Goal: Transaction & Acquisition: Subscribe to service/newsletter

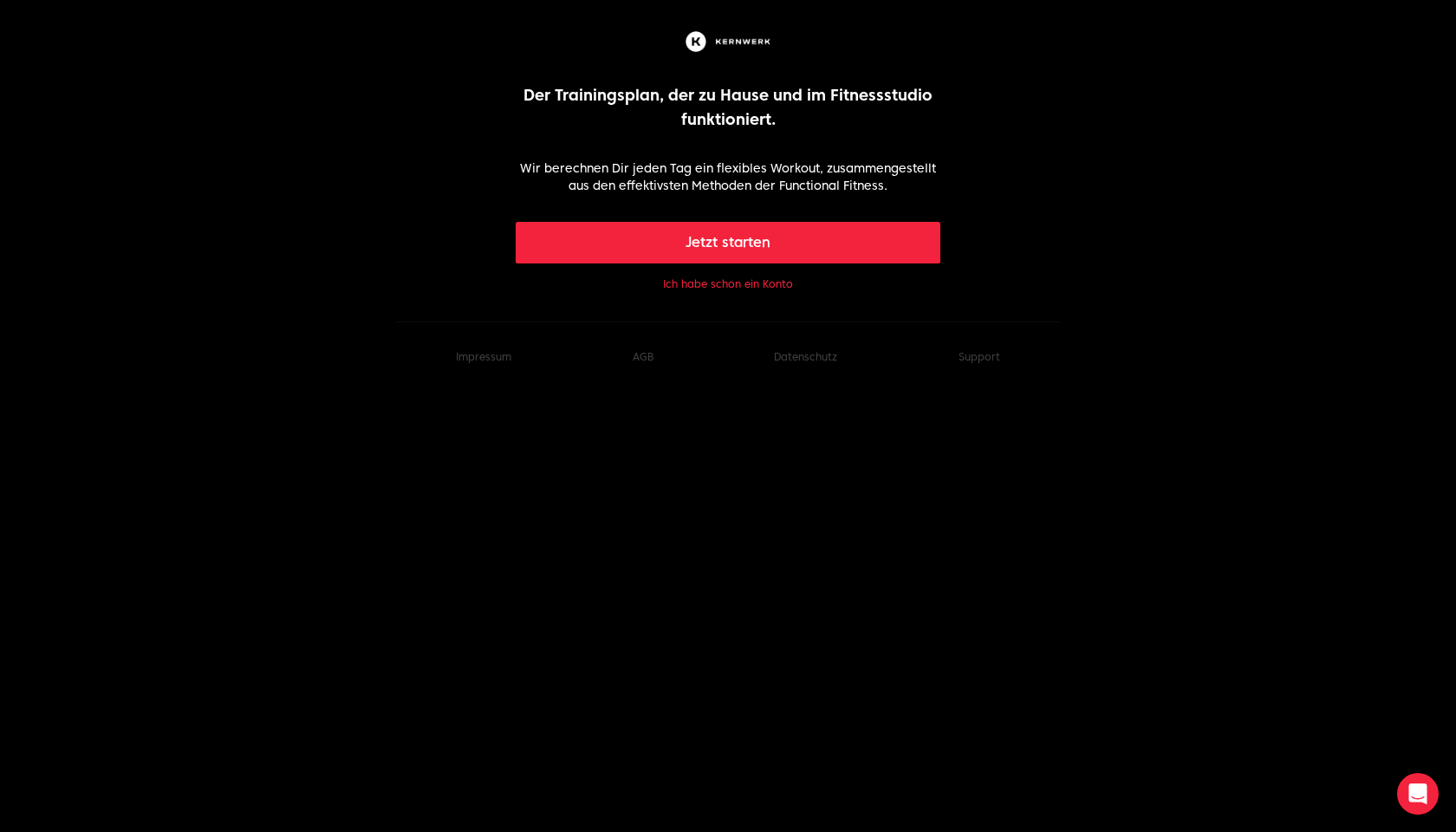
click at [725, 243] on button "Jetzt starten" at bounding box center [728, 243] width 425 height 42
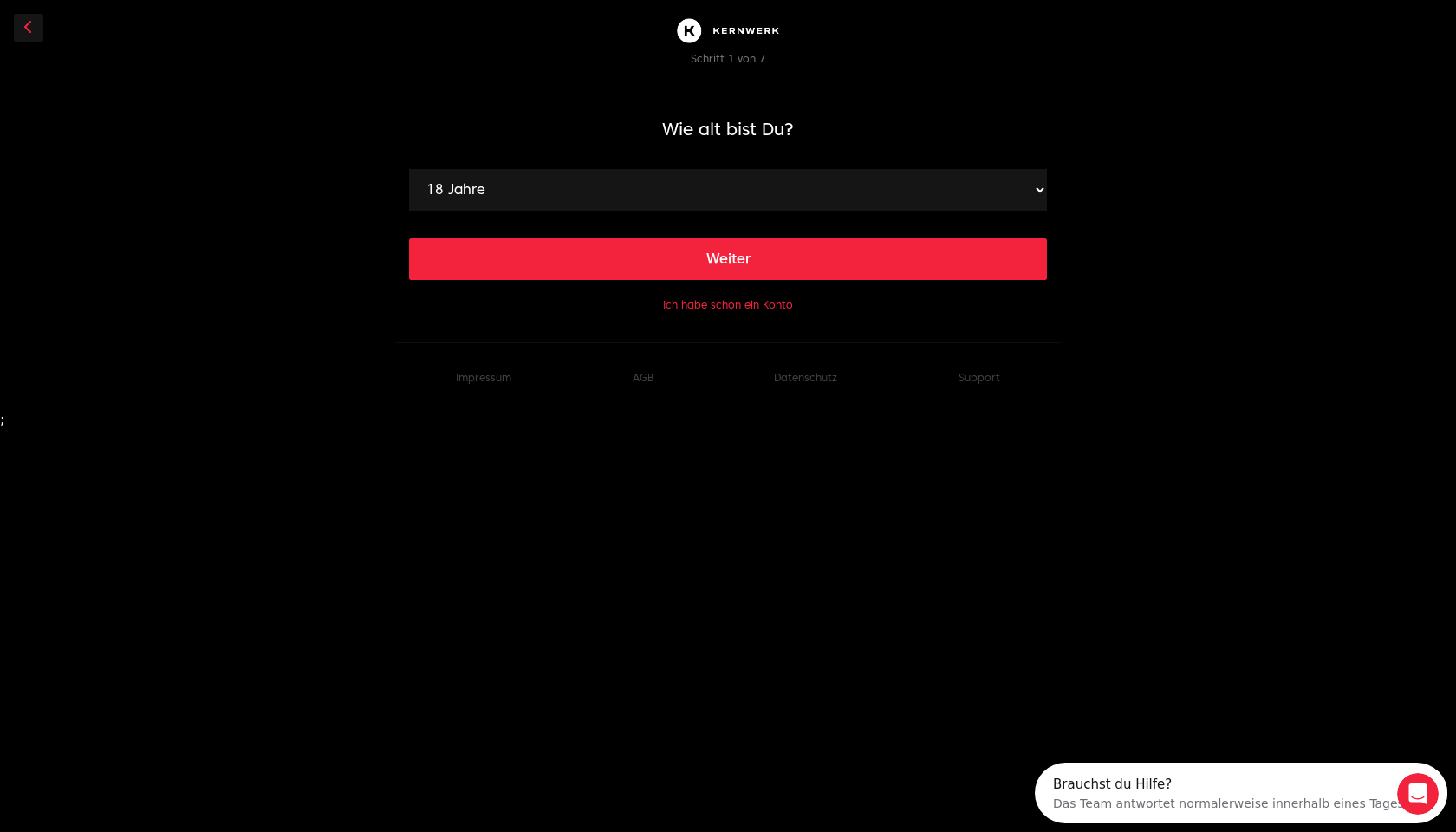
select select "40"
click at [729, 262] on button "Weiter" at bounding box center [727, 259] width 638 height 42
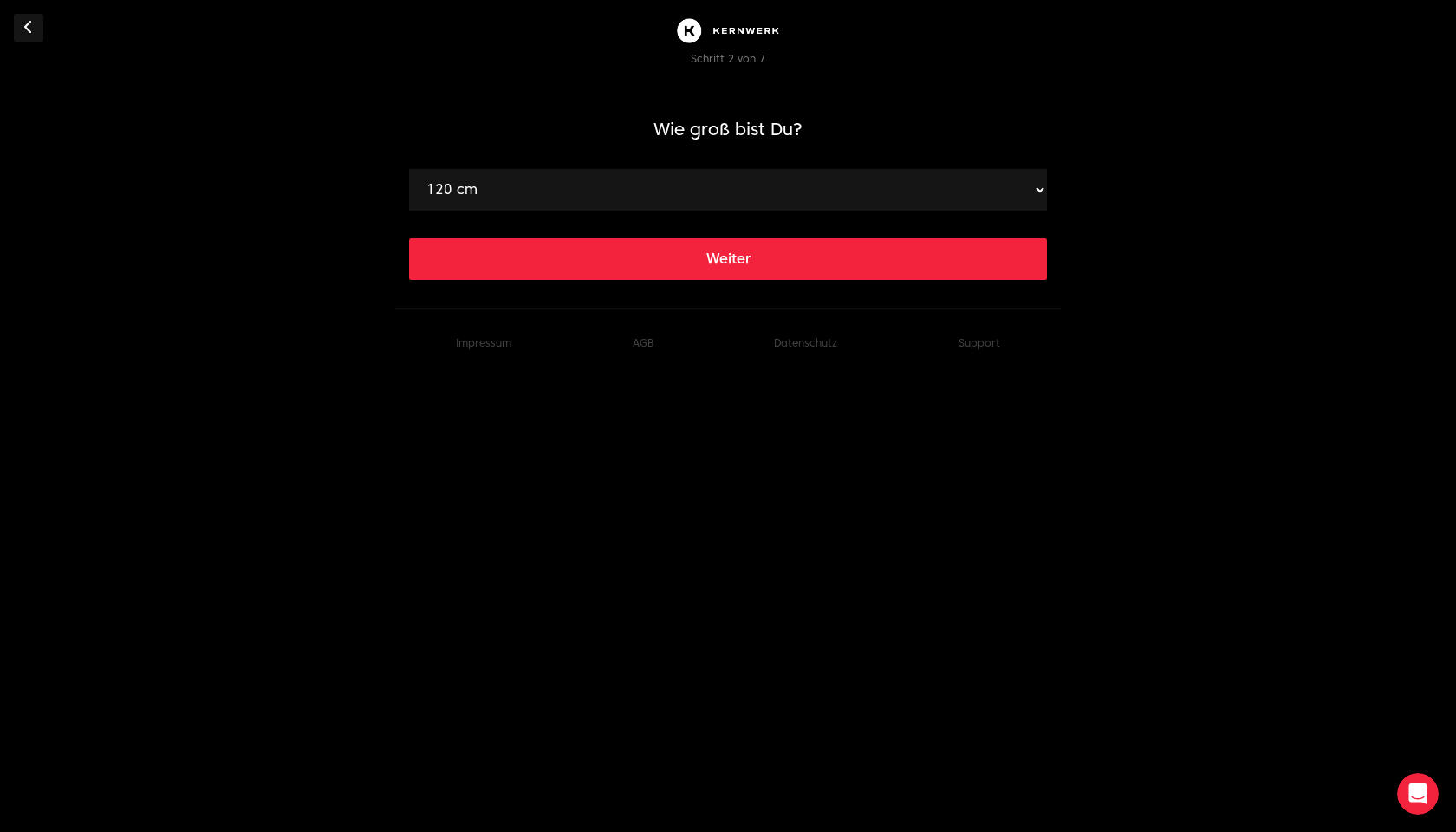
select select "187"
click at [710, 267] on button "Weiter" at bounding box center [727, 259] width 638 height 42
select select "100"
click at [717, 261] on button "Weiter" at bounding box center [727, 259] width 638 height 42
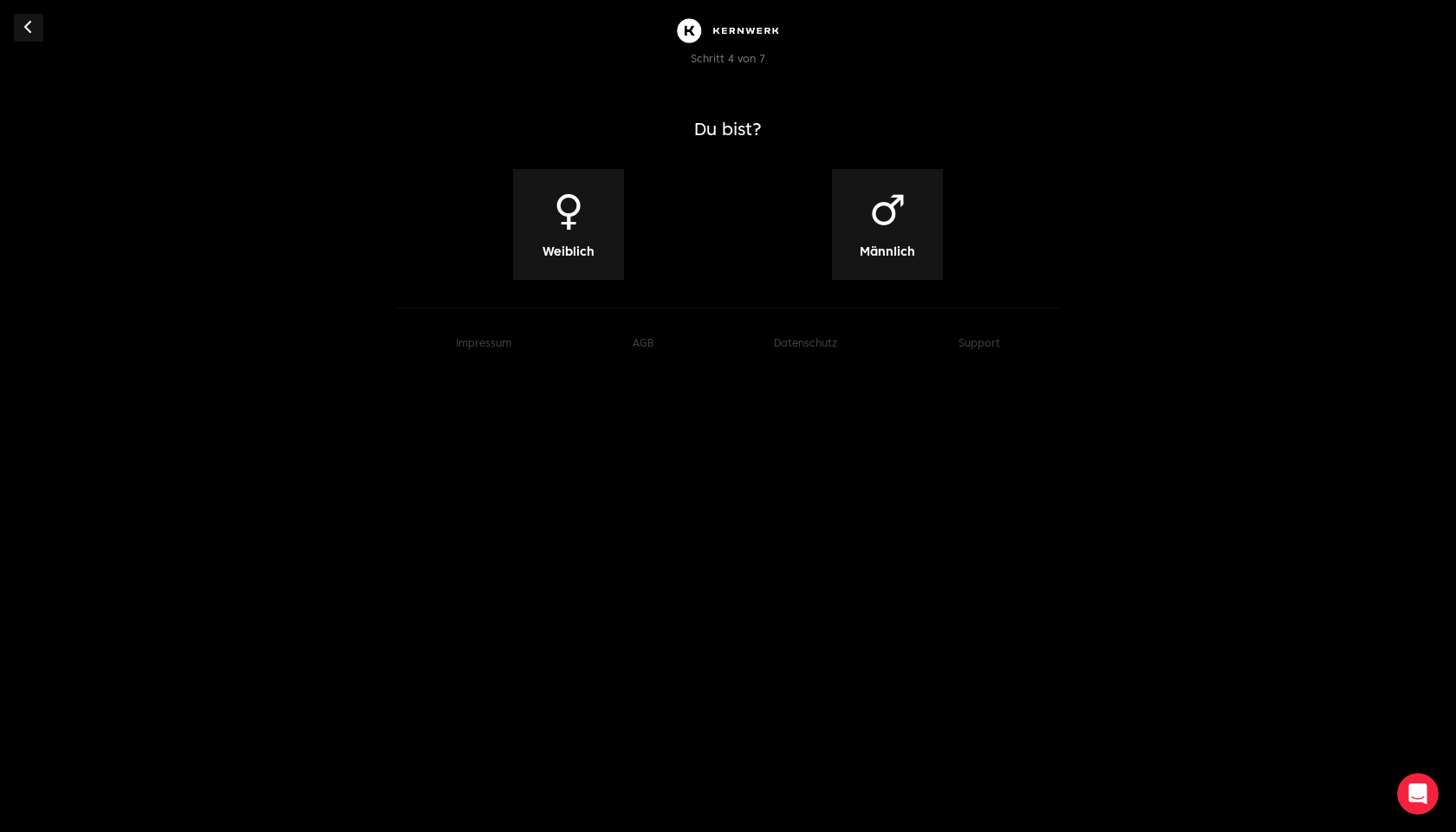
click at [907, 224] on div "♂ Männlich" at bounding box center [887, 224] width 111 height 111
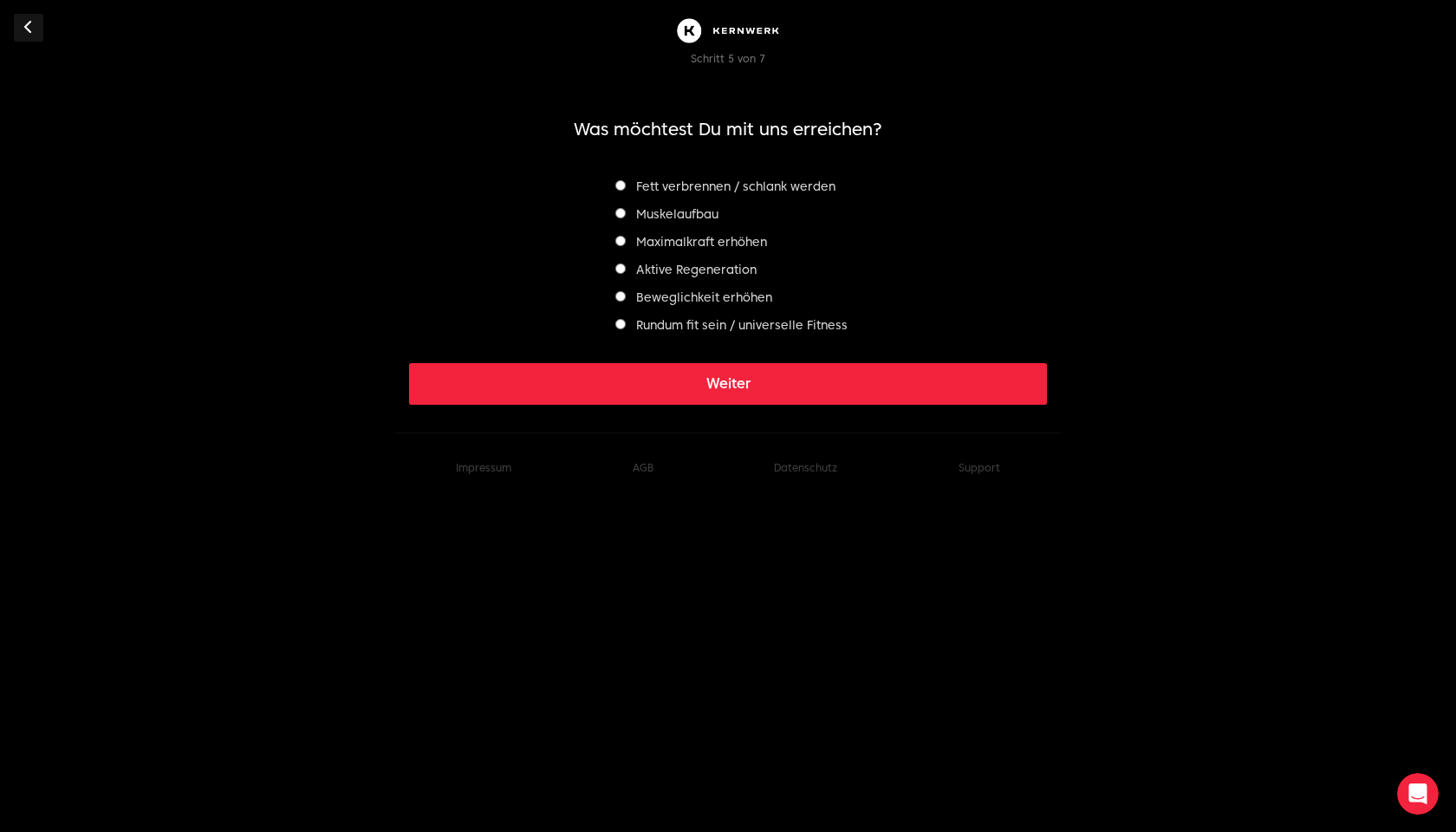
click at [621, 194] on div "Fett verbrennen / schlank werden" at bounding box center [727, 186] width 239 height 21
click at [723, 384] on button "Weiter" at bounding box center [727, 384] width 638 height 42
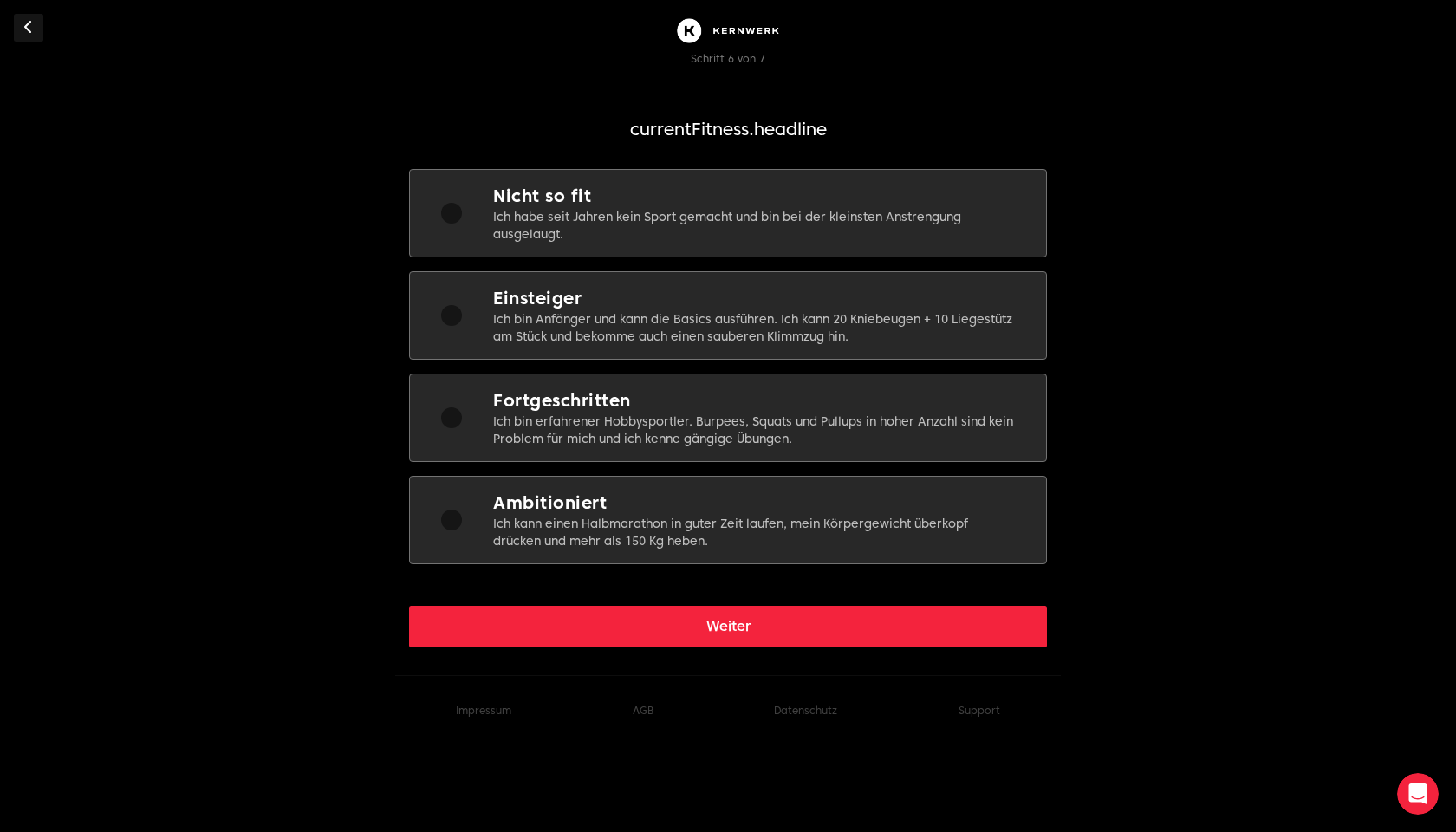
click at [455, 318] on div at bounding box center [452, 316] width 21 height 21
click at [453, 416] on div at bounding box center [452, 417] width 21 height 21
click at [452, 324] on div at bounding box center [452, 316] width 21 height 21
click at [767, 643] on button "Weiter" at bounding box center [727, 626] width 638 height 42
